Goal: Task Accomplishment & Management: Manage account settings

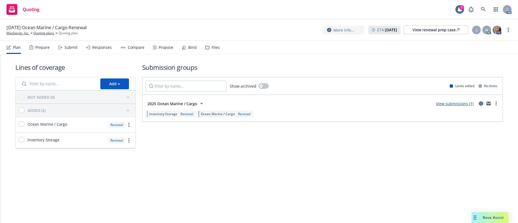
click at [509, 29] on circle "more" at bounding box center [508, 29] width 1 height 1
click at [479, 84] on link "Archive quoting plan" at bounding box center [481, 84] width 60 height 11
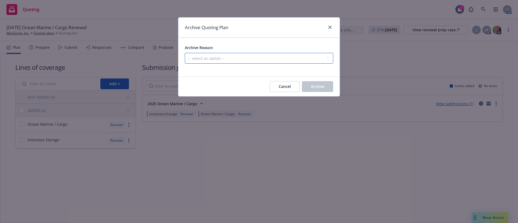
click at [238, 55] on select "-- select an option -- All policies in this renewal plan are auto-renewed Creat…" at bounding box center [259, 58] width 148 height 11
select select "ARCHIVED_RENEWAL_CANCELED"
click at [185, 53] on select "-- select an option -- All policies in this renewal plan are auto-renewed Creat…" at bounding box center [259, 58] width 148 height 11
click at [325, 83] on button "Archive" at bounding box center [317, 86] width 31 height 11
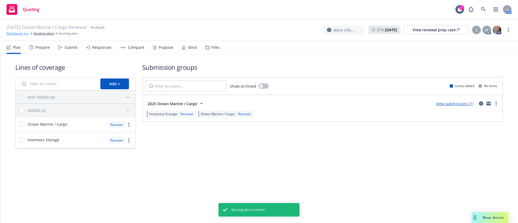
click at [15, 33] on link "MaxGevity, Inc." at bounding box center [17, 33] width 23 height 5
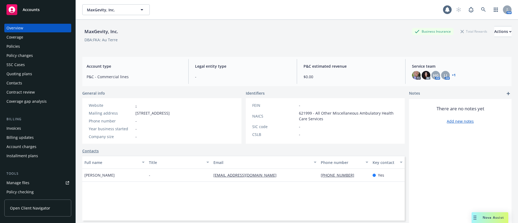
click at [42, 46] on div "Policies" at bounding box center [37, 46] width 63 height 9
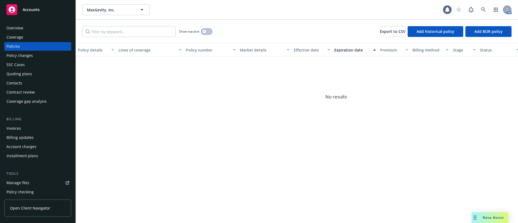
click at [202, 30] on div "button" at bounding box center [204, 32] width 4 height 4
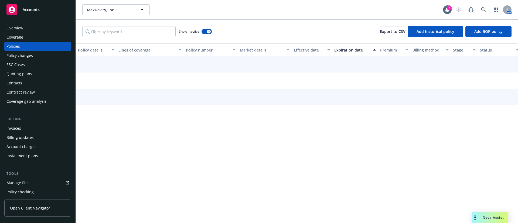
click at [358, 51] on div "Expiration date" at bounding box center [352, 50] width 36 height 6
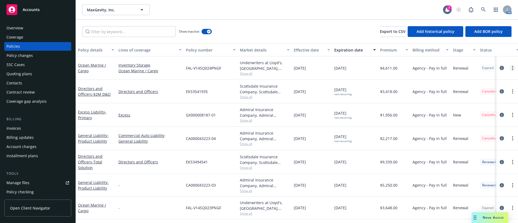
click at [509, 68] on link "more" at bounding box center [512, 68] width 6 height 6
click at [509, 70] on link "more" at bounding box center [512, 68] width 6 height 6
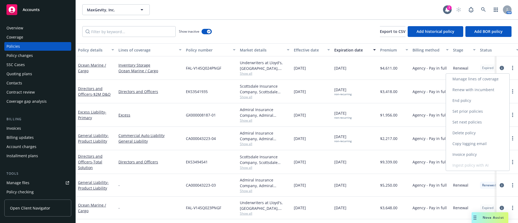
click at [476, 102] on link "End policy" at bounding box center [477, 100] width 63 height 11
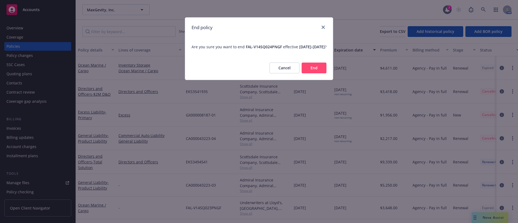
click at [315, 73] on button "End" at bounding box center [314, 68] width 25 height 11
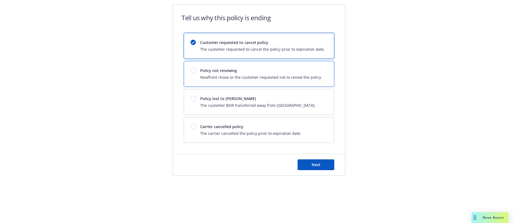
click at [273, 70] on span "Policy not renewing" at bounding box center [261, 71] width 122 height 6
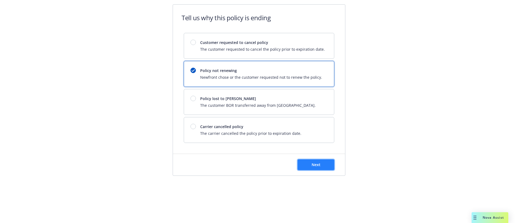
click at [314, 163] on span "Next" at bounding box center [316, 164] width 9 height 5
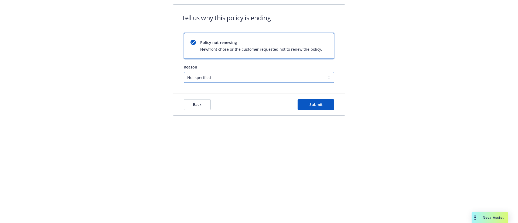
drag, startPoint x: 218, startPoint y: 76, endPoint x: 221, endPoint y: 77, distance: 3.1
click at [218, 76] on select "Not specified Service Pricing Buyer change M&A, Bankruptcy, or Out of business …" at bounding box center [259, 77] width 151 height 11
select select "M&A, Bankruptcy, or Out of business"
click at [184, 72] on select "Not specified Service Pricing Buyer change M&A, Bankruptcy, or Out of business …" at bounding box center [259, 77] width 151 height 11
click at [305, 101] on button "Submit" at bounding box center [316, 104] width 37 height 11
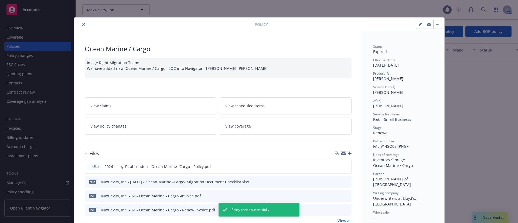
scroll to position [16, 0]
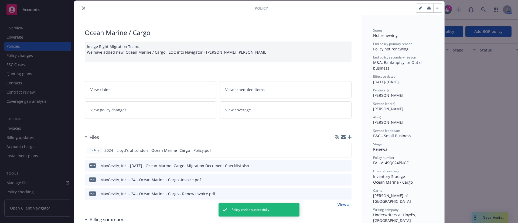
click at [82, 8] on icon "close" at bounding box center [83, 7] width 3 height 3
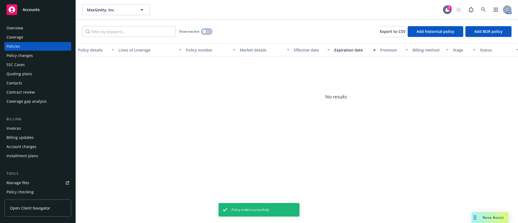
click at [206, 32] on button "button" at bounding box center [207, 31] width 10 height 5
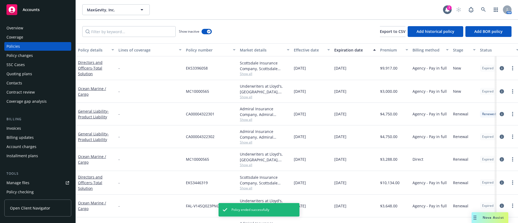
click at [361, 47] on div "Expiration date" at bounding box center [352, 50] width 36 height 6
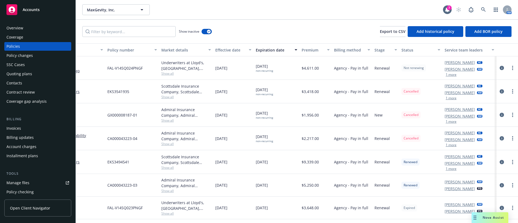
scroll to position [0, 85]
click at [509, 69] on link "more" at bounding box center [512, 68] width 6 height 6
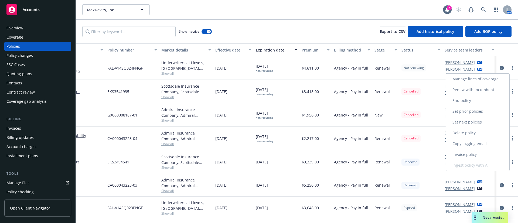
click at [480, 100] on link "End policy" at bounding box center [477, 100] width 63 height 11
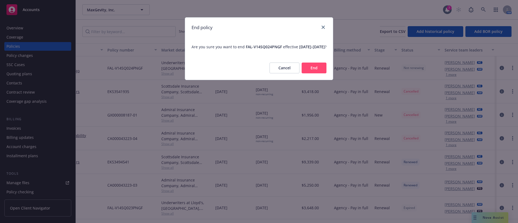
click at [314, 73] on button "End" at bounding box center [314, 68] width 25 height 11
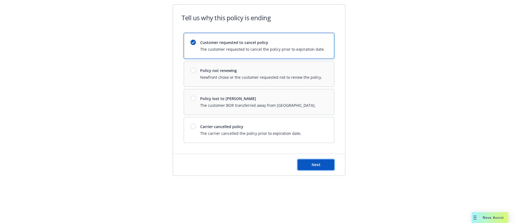
click at [323, 161] on button "Next" at bounding box center [316, 164] width 37 height 11
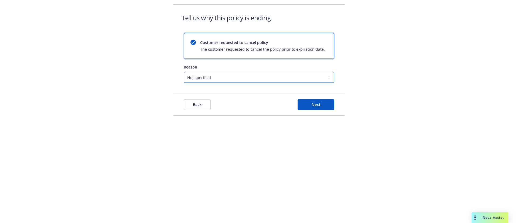
click at [290, 78] on select "Not specified Service Pricing Buyer change M&A, Bankruptcy, or Out of business …" at bounding box center [259, 77] width 151 height 11
select select "M&A, Bankruptcy, or Out of business"
click at [184, 72] on select "Not specified Service Pricing Buyer change M&A, Bankruptcy, or Out of business …" at bounding box center [259, 77] width 151 height 11
click at [324, 106] on button "Next" at bounding box center [316, 104] width 37 height 11
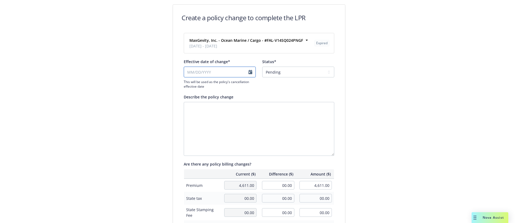
click at [225, 74] on input "Effective date of change*" at bounding box center [220, 72] width 72 height 11
select select "September"
select select "2025"
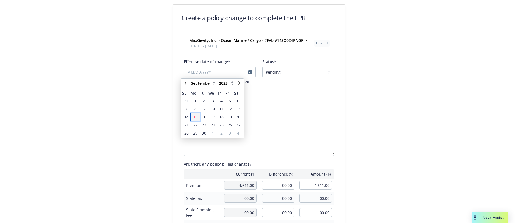
click at [197, 115] on span "15" at bounding box center [195, 117] width 4 height 6
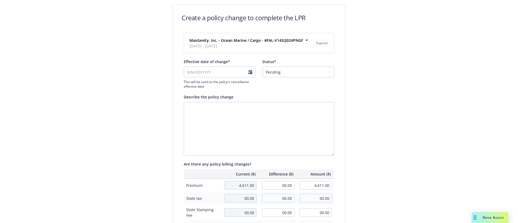
type input "09/15/2025"
click at [289, 73] on select "Pending Confirmed" at bounding box center [298, 72] width 72 height 11
